Goal: Navigation & Orientation: Understand site structure

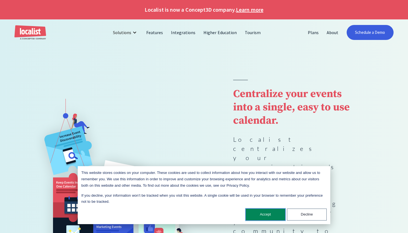
click at [278, 217] on button "Accept" at bounding box center [266, 215] width 40 height 12
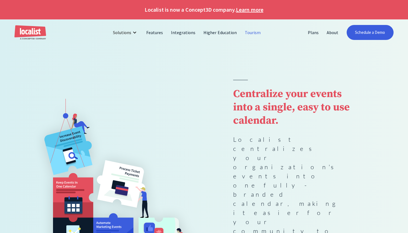
click at [254, 32] on link "Tourism" at bounding box center [253, 32] width 24 height 13
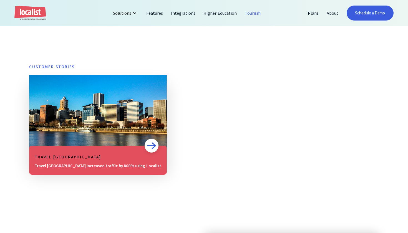
scroll to position [77, 0]
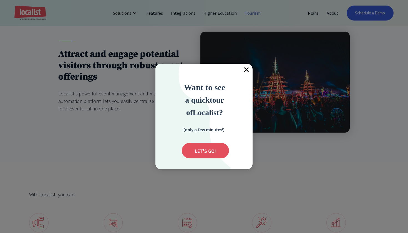
click at [247, 69] on span "×" at bounding box center [246, 70] width 12 height 12
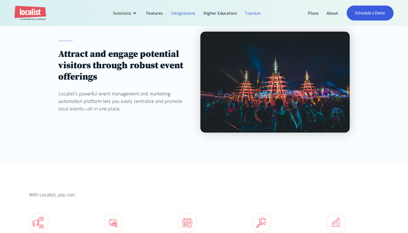
click at [182, 14] on link "Integrations" at bounding box center [183, 12] width 32 height 13
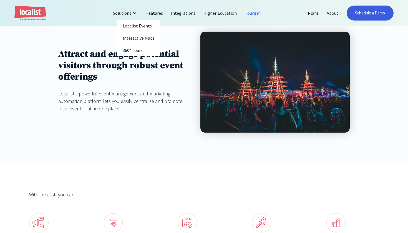
click at [134, 13] on div "Solutions" at bounding box center [126, 12] width 34 height 13
click at [134, 14] on div at bounding box center [134, 13] width 4 height 4
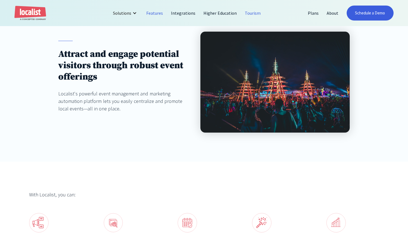
click at [157, 12] on link "Features" at bounding box center [154, 12] width 25 height 13
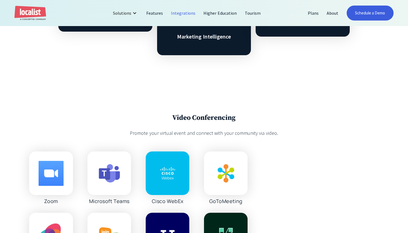
scroll to position [550, 0]
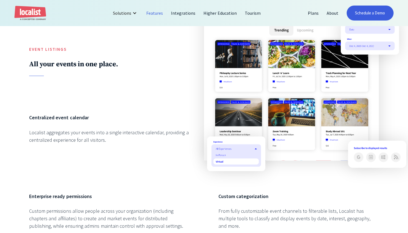
scroll to position [523, 0]
